Goal: Task Accomplishment & Management: Use online tool/utility

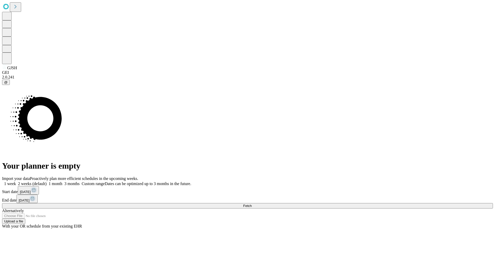
click at [252, 204] on span "Fetch" at bounding box center [247, 206] width 9 height 4
